Goal: Task Accomplishment & Management: Complete application form

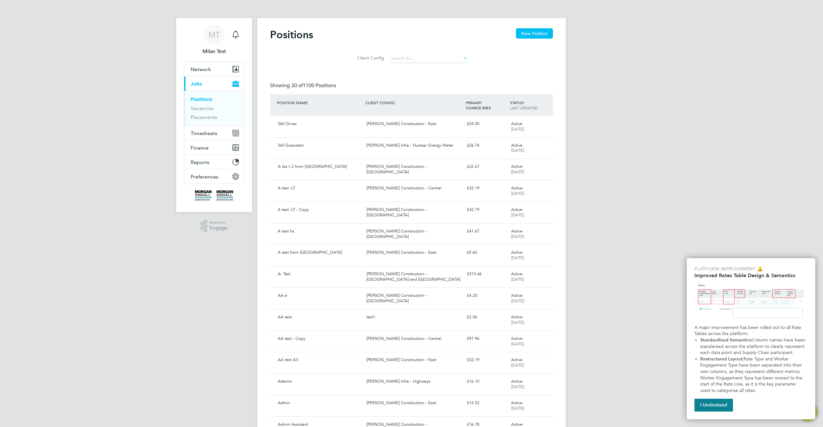
click at [401, 87] on div "Showing 30 of 1100 Positions" at bounding box center [411, 88] width 283 height 12
click at [423, 175] on div "A tes t 2 from Randstad [PERSON_NAME] Construction - [GEOGRAPHIC_DATA] £22.67 A…" at bounding box center [411, 169] width 283 height 22
click at [202, 108] on link "Vacancies" at bounding box center [202, 108] width 23 height 6
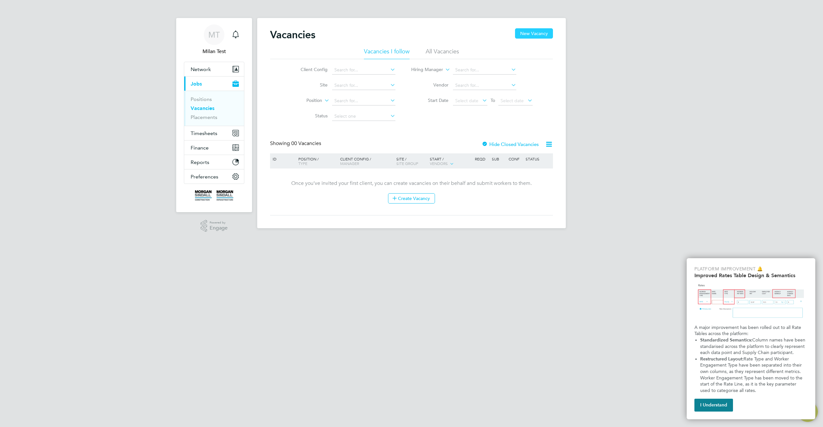
click at [539, 34] on button "New Vacancy" at bounding box center [534, 33] width 38 height 10
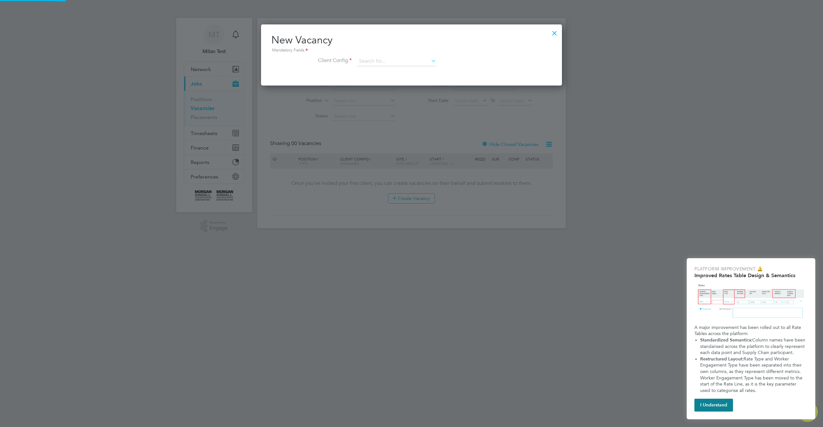
scroll to position [61, 301]
click at [407, 63] on input at bounding box center [396, 62] width 79 height 10
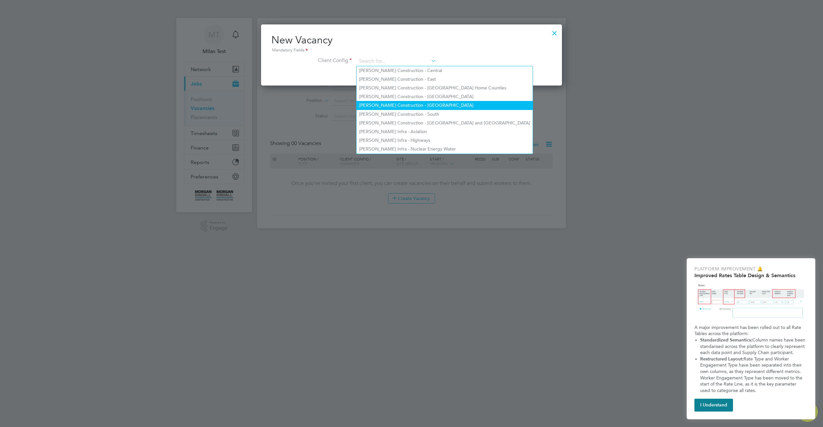
click at [408, 104] on li "[PERSON_NAME] Construction - [GEOGRAPHIC_DATA]" at bounding box center [444, 105] width 176 height 9
type input "[PERSON_NAME] Construction - [GEOGRAPHIC_DATA]"
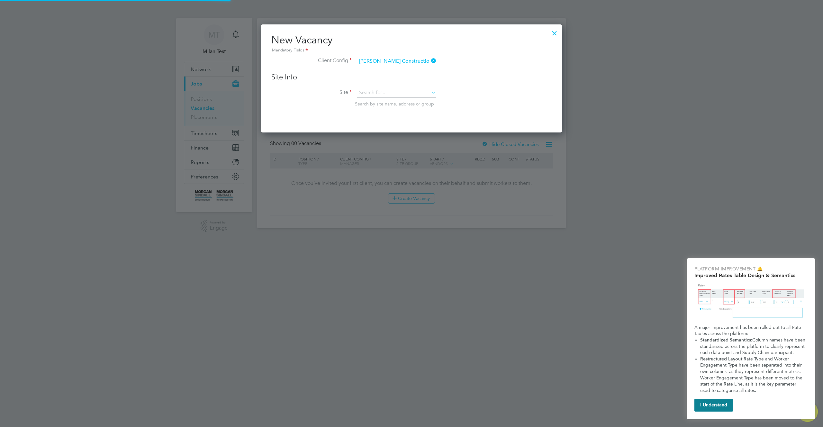
scroll to position [109, 301]
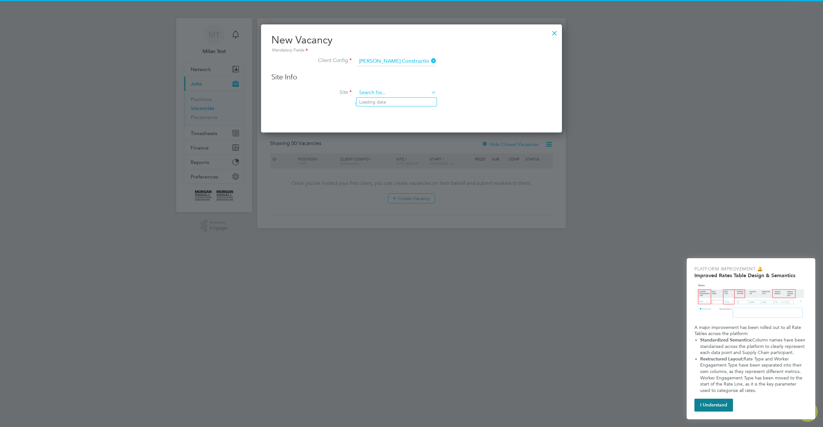
click at [413, 97] on input at bounding box center [396, 93] width 79 height 10
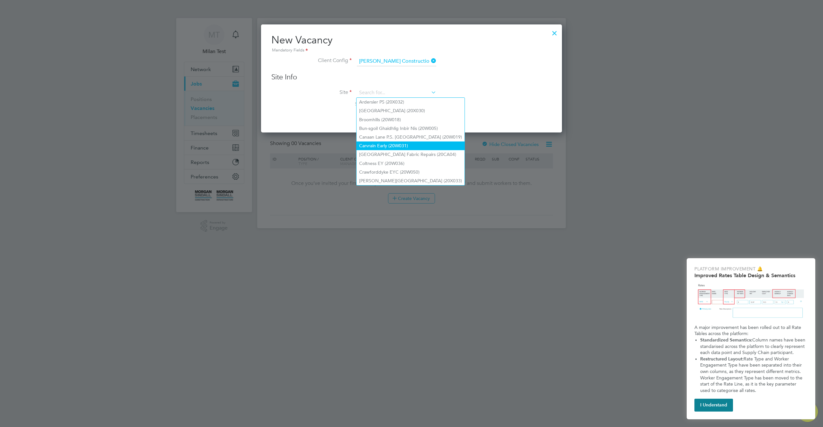
click at [410, 145] on li "Carvrain Early (20W031)" at bounding box center [410, 145] width 108 height 9
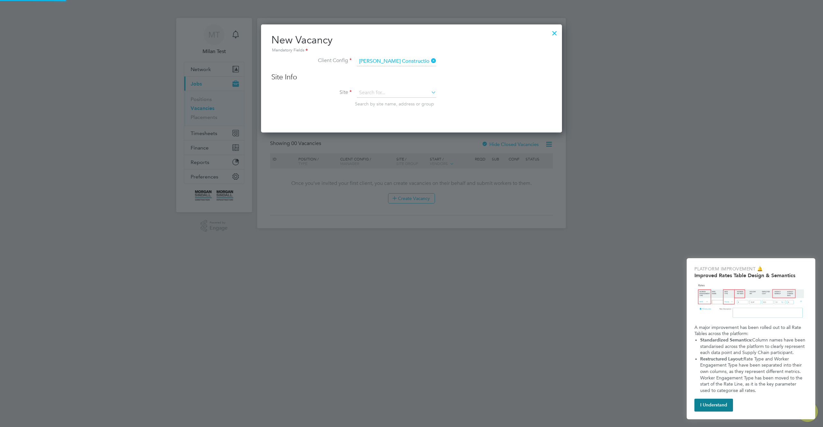
type input "Carvrain Early (20W031)"
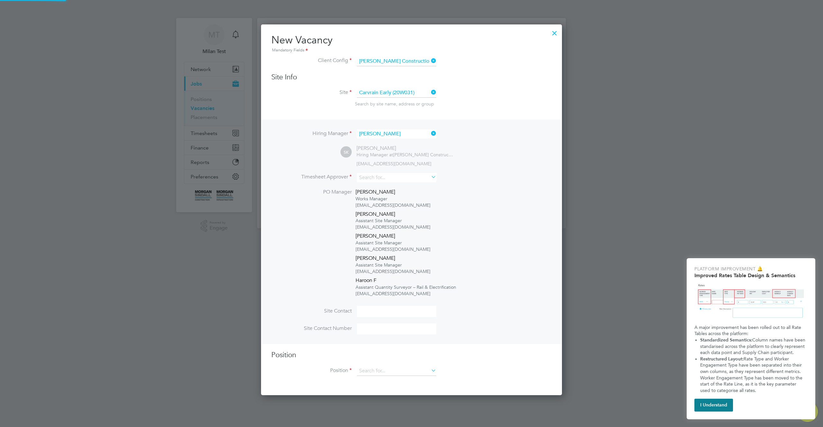
scroll to position [371, 301]
click at [416, 177] on input at bounding box center [396, 177] width 79 height 9
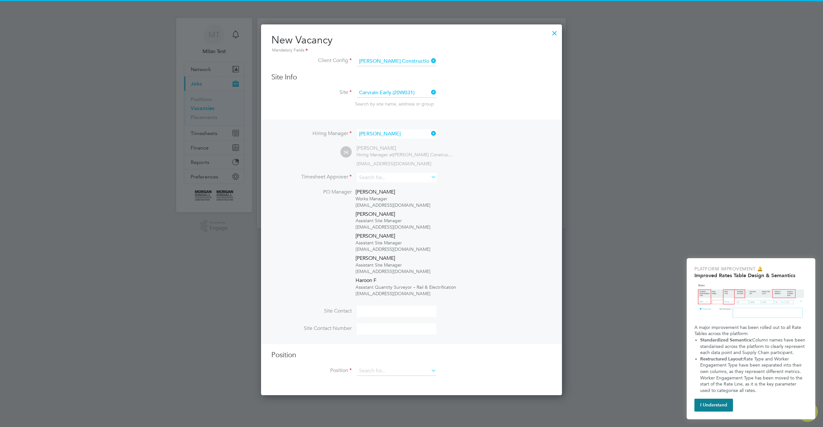
click at [408, 228] on li "[PERSON_NAME]" at bounding box center [396, 230] width 80 height 9
type input "[PERSON_NAME]"
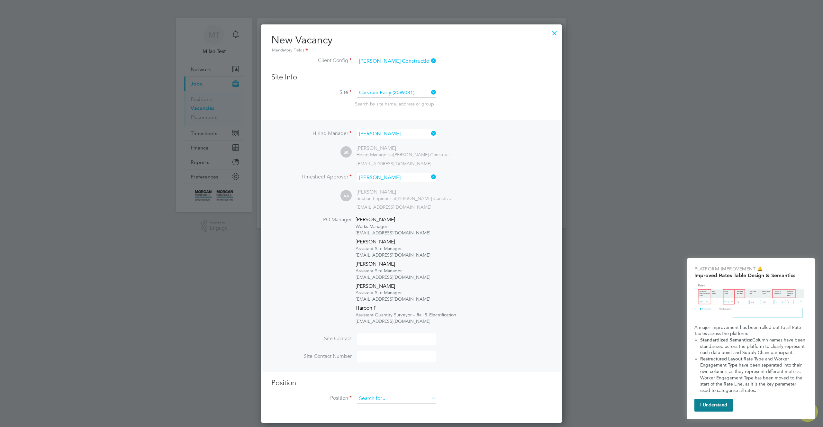
click at [423, 395] on input at bounding box center [396, 399] width 79 height 10
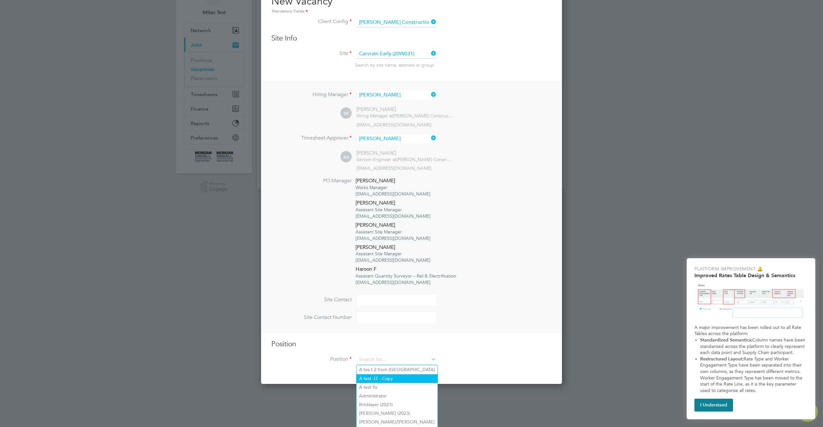
scroll to position [62, 0]
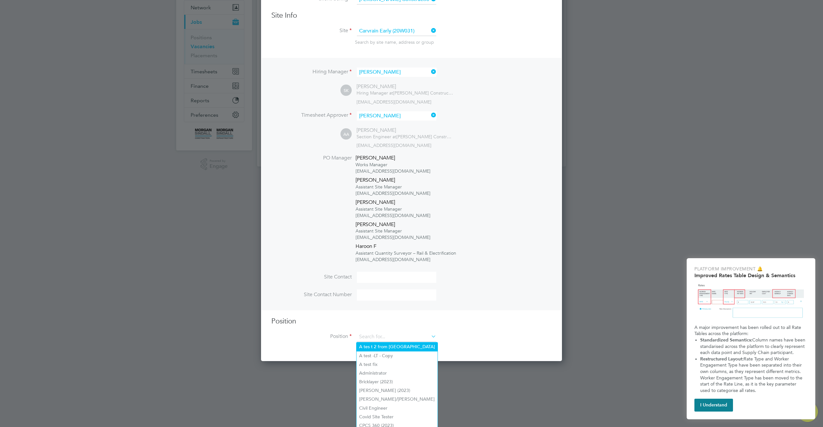
click at [406, 343] on li "A tes t 2 from [GEOGRAPHIC_DATA]" at bounding box center [396, 346] width 81 height 9
type input "A tes t 2 from [GEOGRAPHIC_DATA]"
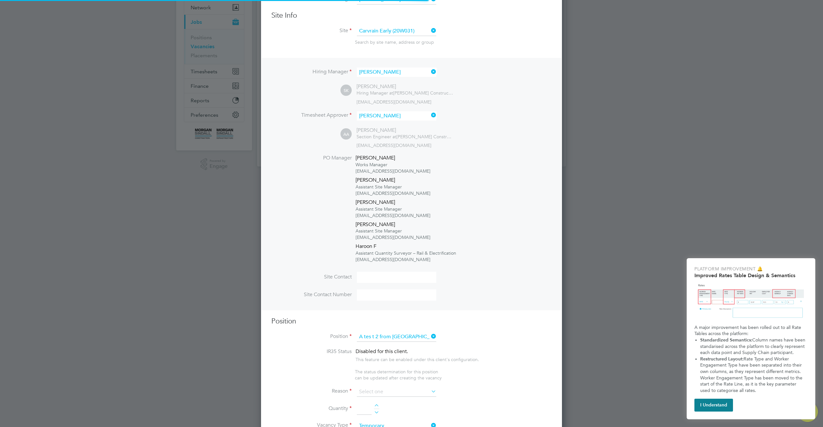
scroll to position [1039, 301]
type textarea "[[URL][DOMAIN_NAME][DOMAIN_NAME] test test 2 [URL][DOMAIN_NAME]"
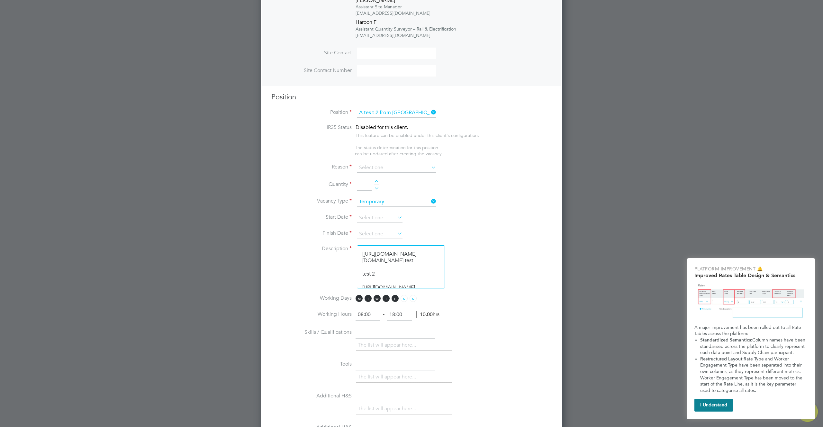
scroll to position [347, 0]
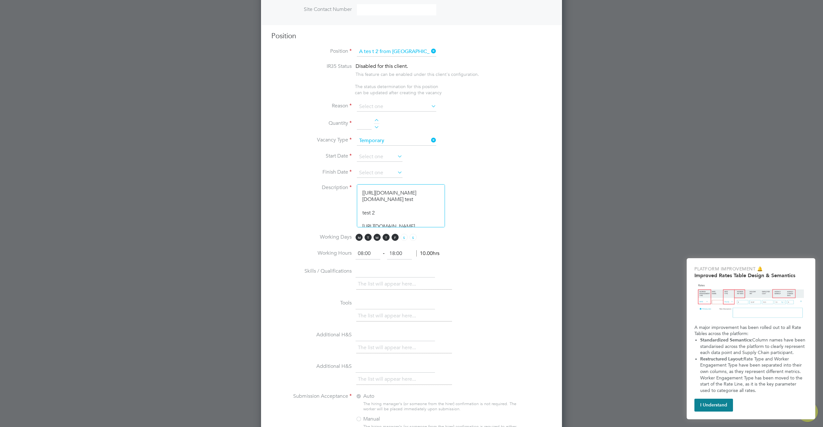
click at [386, 201] on textarea "[[URL][DOMAIN_NAME][DOMAIN_NAME] test test 2 [URL][DOMAIN_NAME]" at bounding box center [401, 205] width 88 height 43
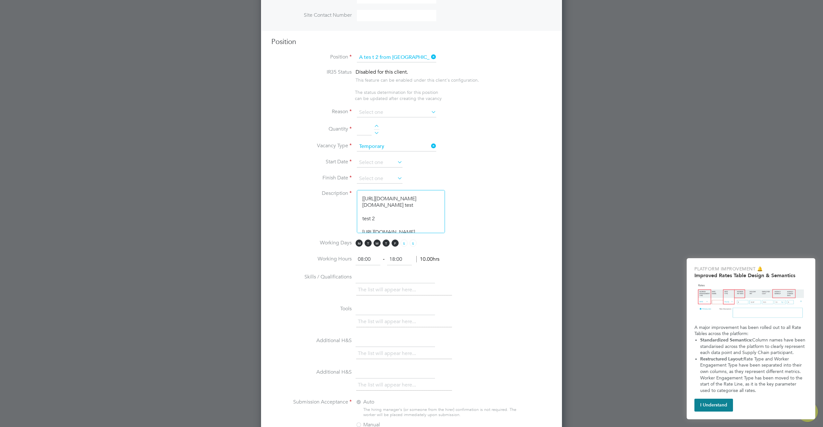
scroll to position [308, 0]
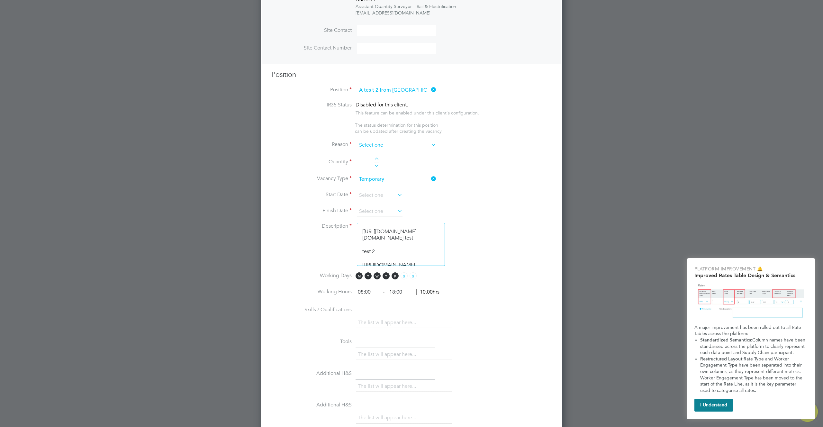
click at [407, 145] on input at bounding box center [396, 145] width 79 height 10
click at [385, 167] on li "Holiday" at bounding box center [396, 163] width 80 height 8
type input "Holiday"
click at [375, 159] on div at bounding box center [376, 159] width 5 height 4
type input "1"
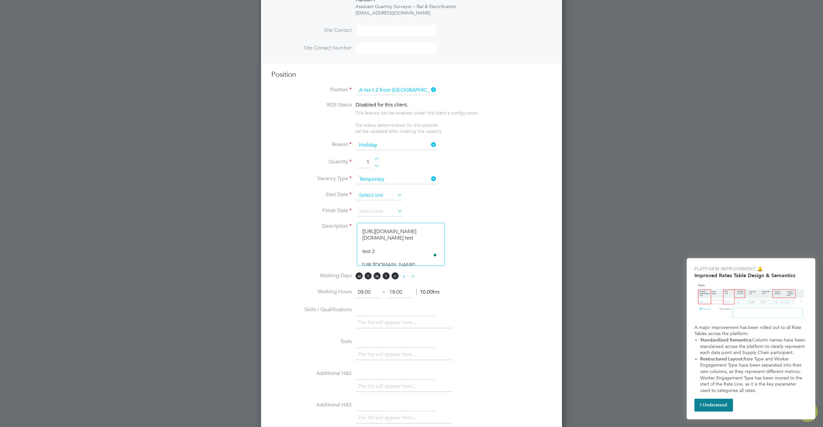
click at [381, 199] on input at bounding box center [380, 196] width 46 height 10
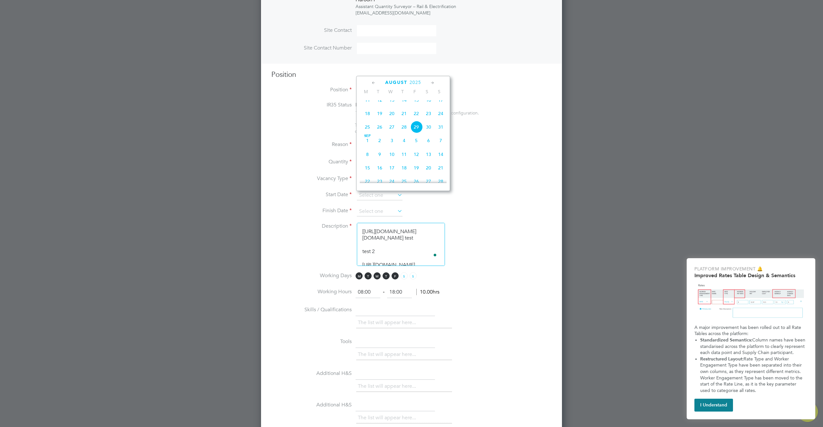
click at [368, 104] on span "11" at bounding box center [367, 100] width 12 height 12
type input "[DATE]"
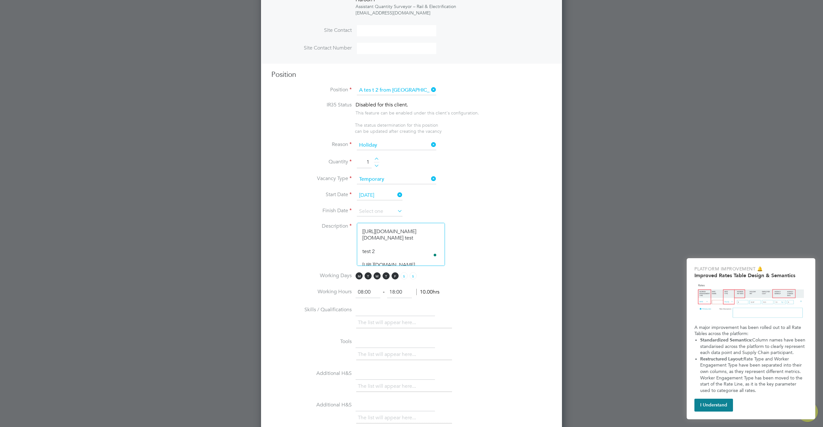
click at [376, 160] on div at bounding box center [376, 159] width 5 height 4
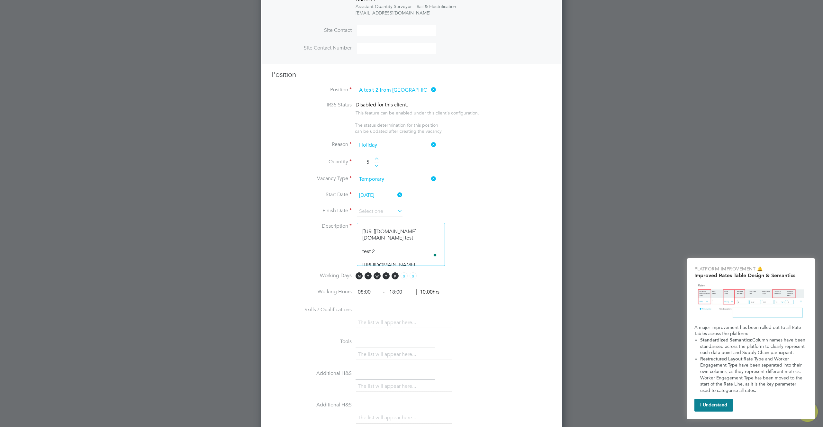
type input "6"
click at [382, 211] on input at bounding box center [380, 212] width 46 height 10
click at [444, 188] on span "21" at bounding box center [440, 184] width 12 height 12
type input "[DATE]"
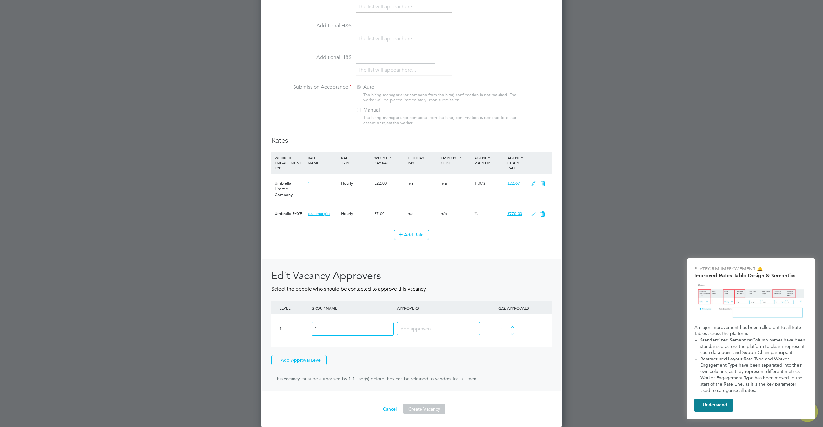
scroll to position [656, 0]
click at [431, 326] on input at bounding box center [435, 328] width 71 height 8
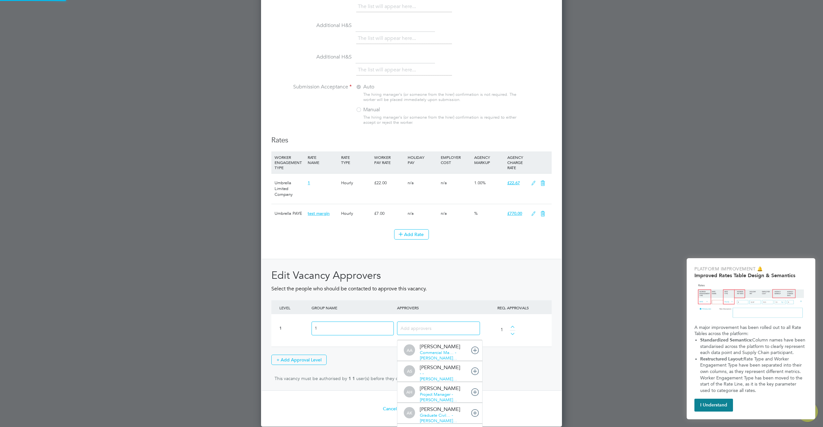
scroll to position [0, 0]
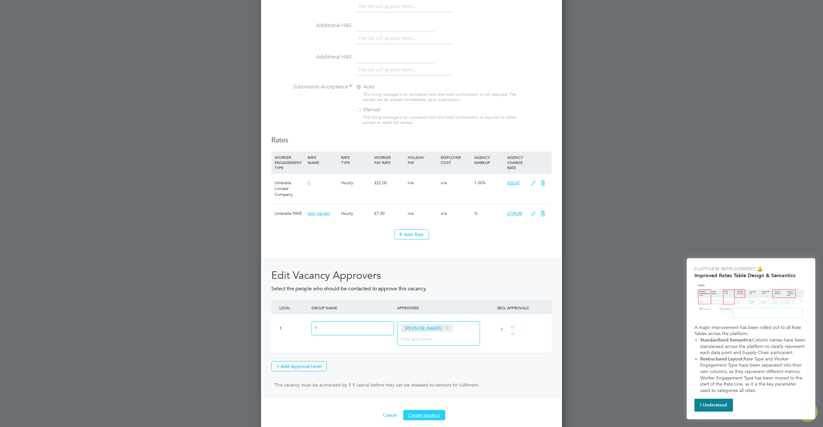
click at [425, 416] on button "Create Vacancy" at bounding box center [424, 415] width 42 height 10
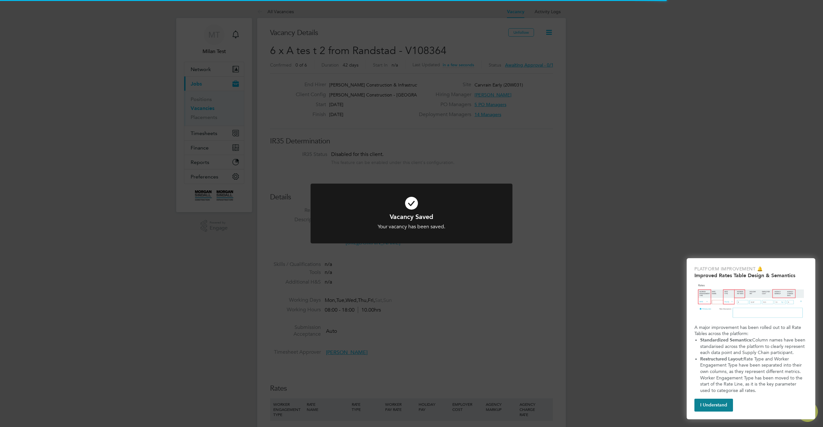
click at [523, 268] on div "Vacancy Saved Your vacancy has been saved. Cancel Okay" at bounding box center [411, 213] width 823 height 427
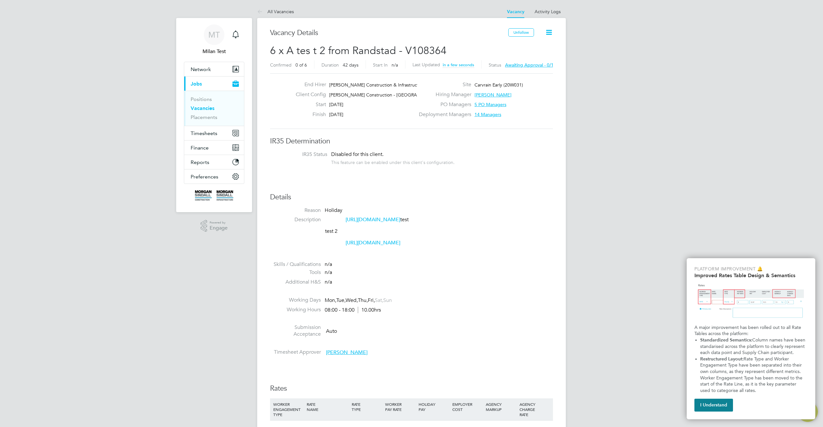
click at [400, 223] on link "[URL][DOMAIN_NAME]" at bounding box center [372, 219] width 55 height 6
click at [400, 246] on link "[URL][DOMAIN_NAME]" at bounding box center [372, 242] width 55 height 6
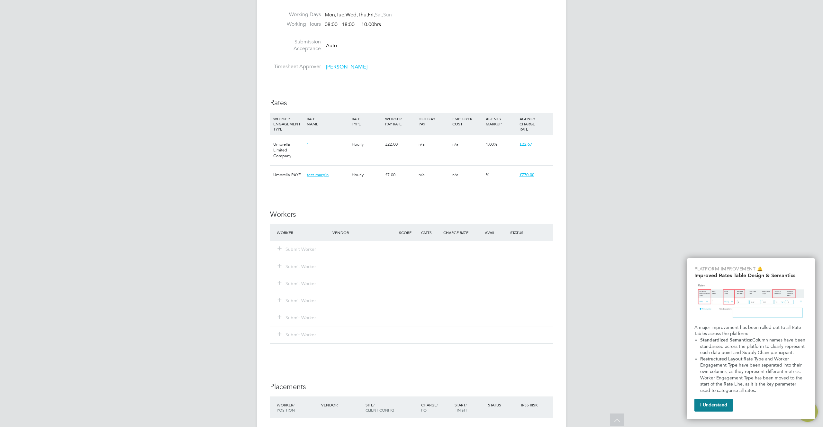
scroll to position [59, 0]
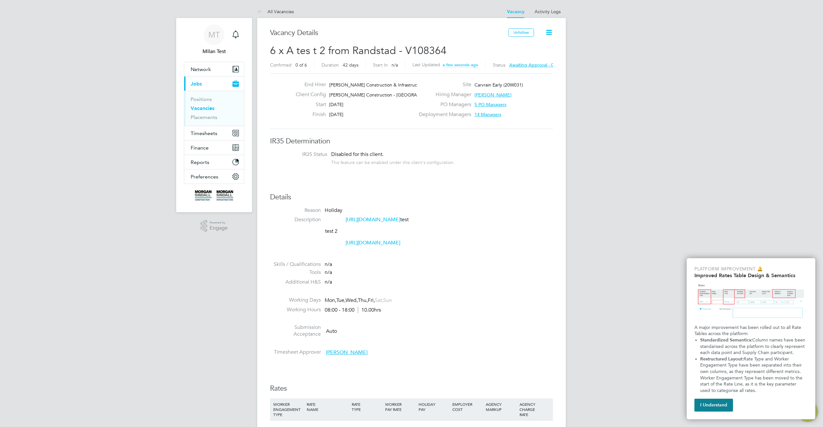
click at [551, 35] on icon at bounding box center [549, 32] width 8 height 8
click at [526, 71] on li "Approve All Levels" at bounding box center [528, 69] width 46 height 9
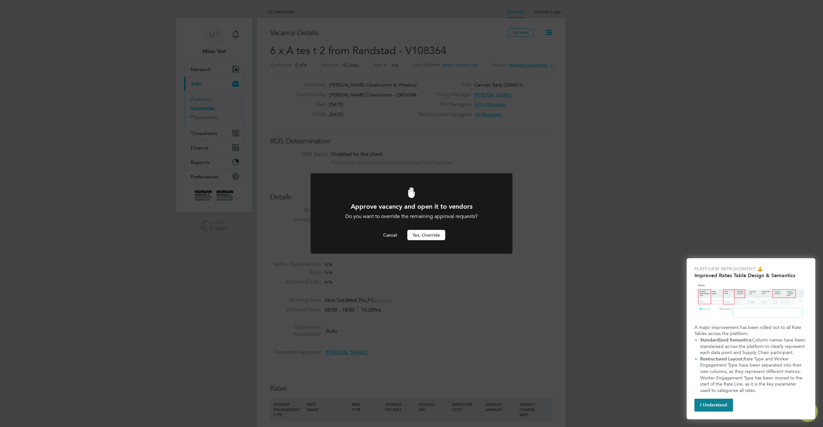
click at [424, 237] on button "Yes, Override" at bounding box center [426, 235] width 38 height 10
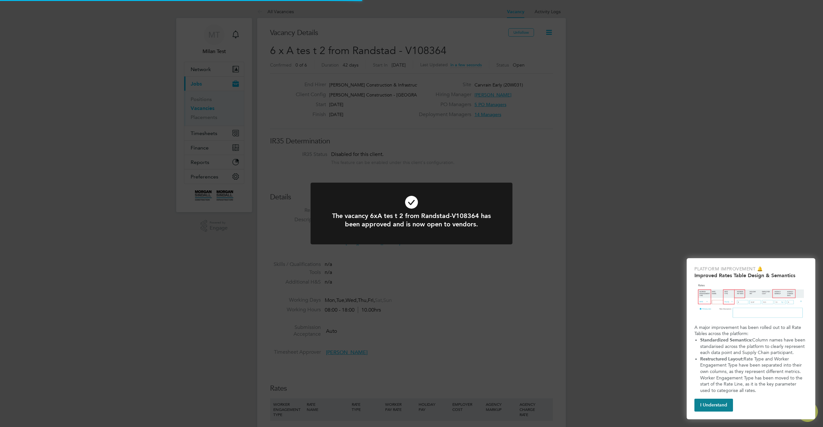
scroll to position [3, 3]
click at [470, 164] on div "The vacancy 6xA tes t 2 from Randstad-V108364 has been approved and is now open…" at bounding box center [411, 213] width 823 height 427
